Goal: Transaction & Acquisition: Purchase product/service

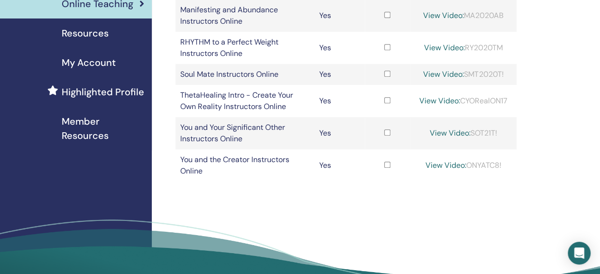
scroll to position [212, 0]
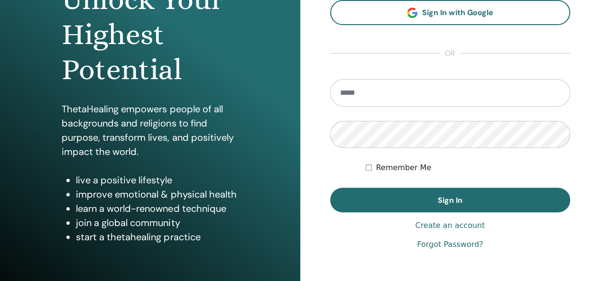
scroll to position [122, 0]
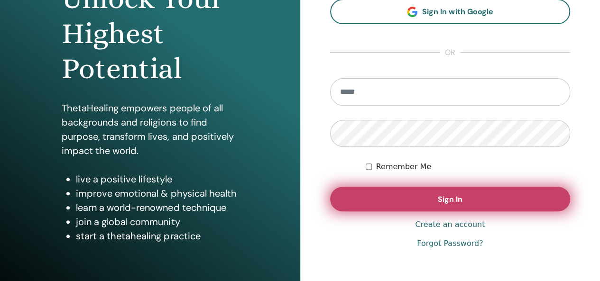
type input "**********"
click at [420, 200] on button "Sign In" at bounding box center [450, 199] width 241 height 25
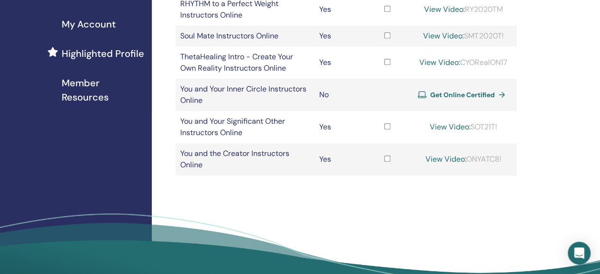
scroll to position [247, 0]
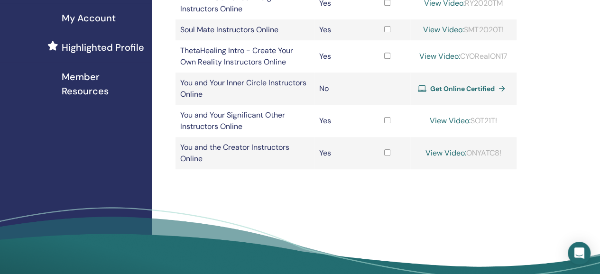
click at [446, 89] on span "Get Online Certified" at bounding box center [463, 88] width 65 height 9
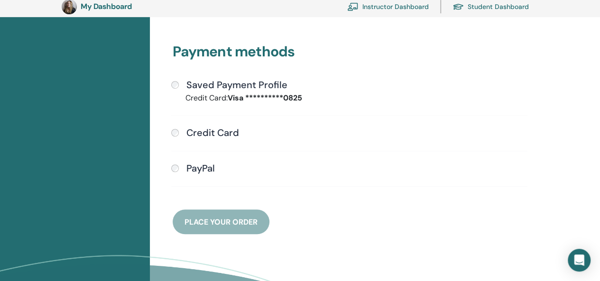
scroll to position [265, 0]
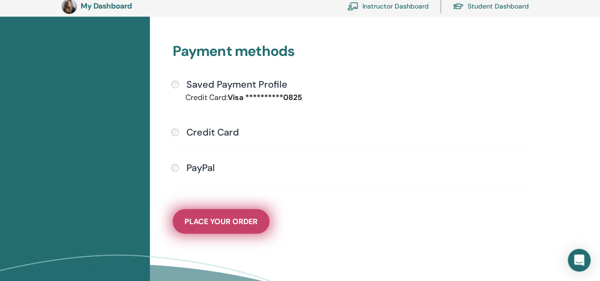
click at [235, 222] on span "Place Your Order" at bounding box center [221, 222] width 73 height 10
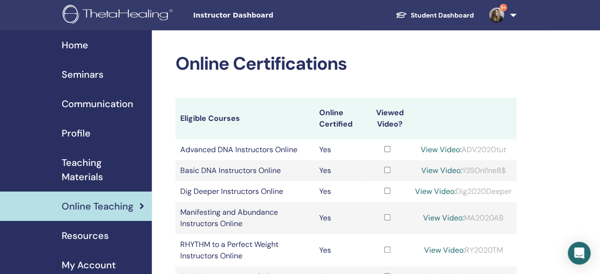
click at [84, 73] on span "Seminars" at bounding box center [83, 74] width 42 height 14
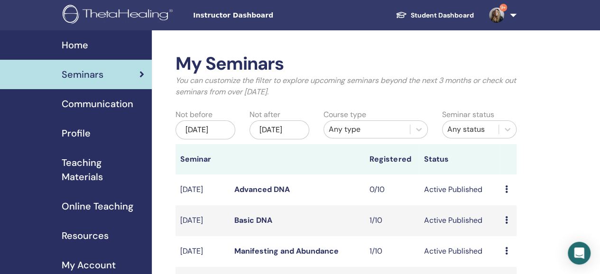
click at [272, 195] on link "Advanced DNA" at bounding box center [262, 190] width 56 height 10
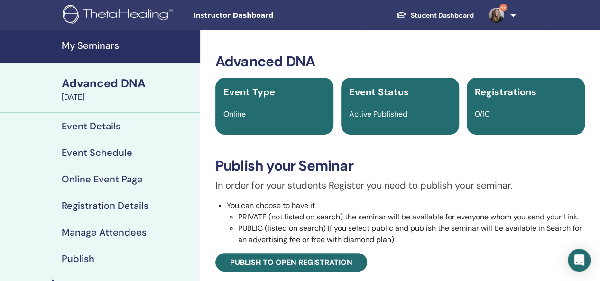
click at [112, 178] on h4 "Online Event Page" at bounding box center [102, 179] width 81 height 11
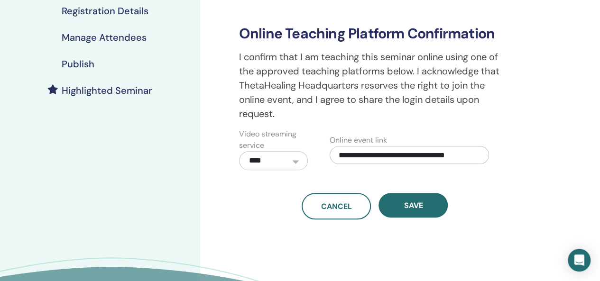
scroll to position [196, 0]
drag, startPoint x: 337, startPoint y: 157, endPoint x: 487, endPoint y: 163, distance: 150.1
click at [487, 163] on div "**********" at bounding box center [409, 148] width 159 height 29
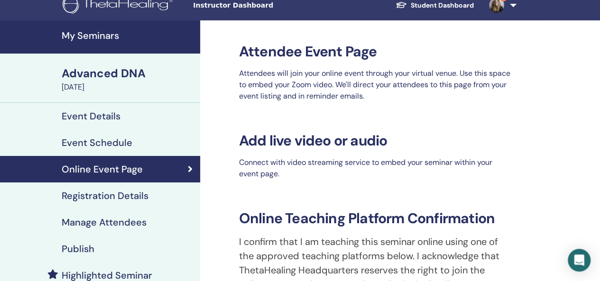
scroll to position [0, 0]
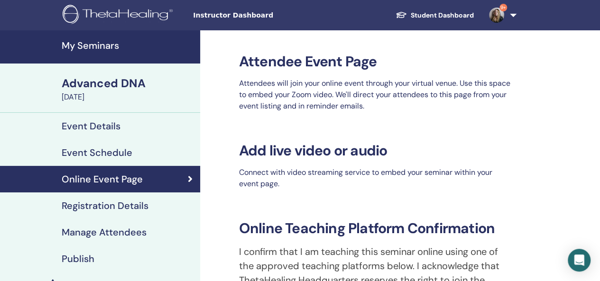
click at [94, 44] on h4 "My Seminars" at bounding box center [128, 45] width 133 height 11
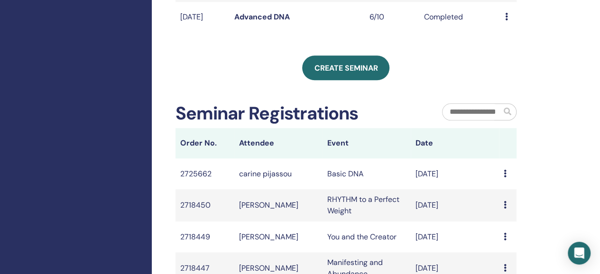
scroll to position [423, 0]
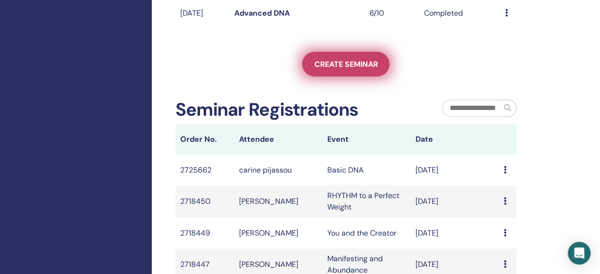
click at [348, 69] on span "Create seminar" at bounding box center [346, 64] width 64 height 10
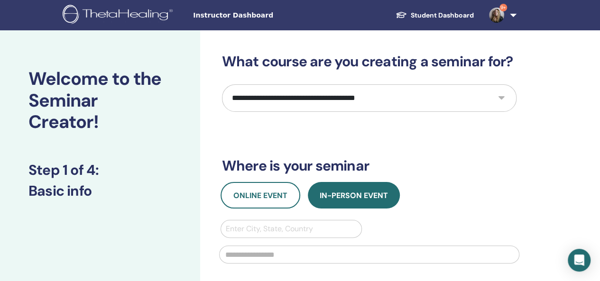
click at [389, 102] on select "**********" at bounding box center [369, 98] width 295 height 28
select select "****"
click at [222, 84] on select "**********" at bounding box center [369, 98] width 295 height 28
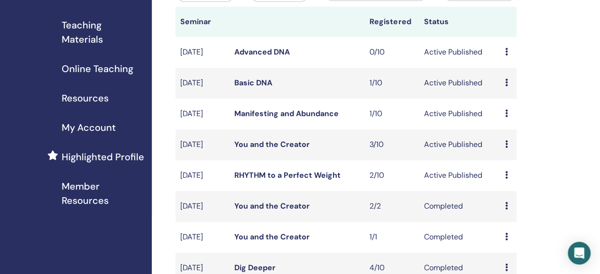
scroll to position [132, 0]
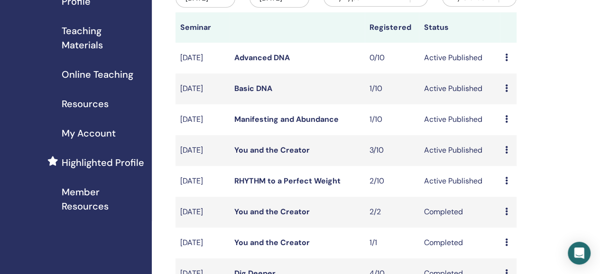
click at [247, 94] on link "Basic DNA" at bounding box center [253, 89] width 38 height 10
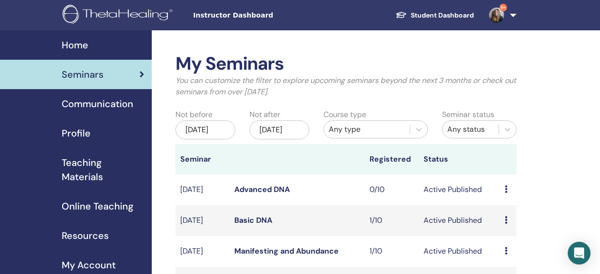
scroll to position [131, 0]
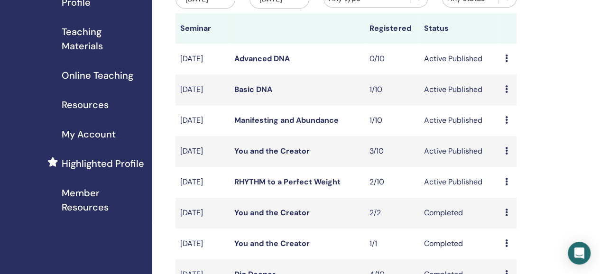
click at [328, 125] on link "Manifesting and Abundance" at bounding box center [286, 120] width 104 height 10
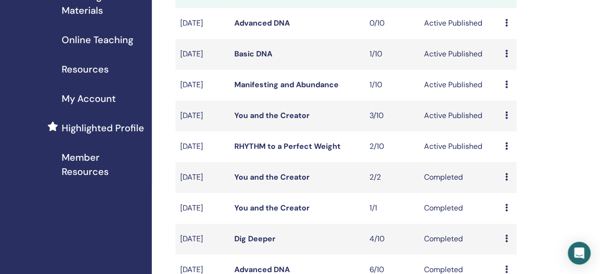
scroll to position [167, 0]
